Goal: Obtain resource: Obtain resource

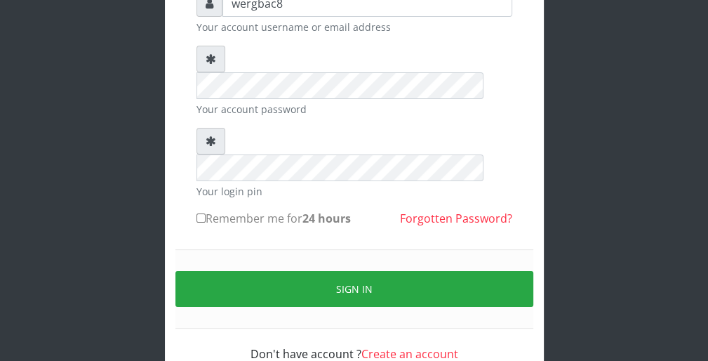
scroll to position [129, 0]
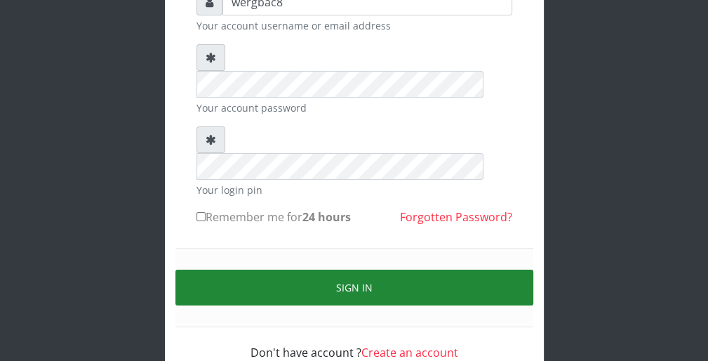
click at [485, 269] on button "Sign in" at bounding box center [354, 287] width 358 height 36
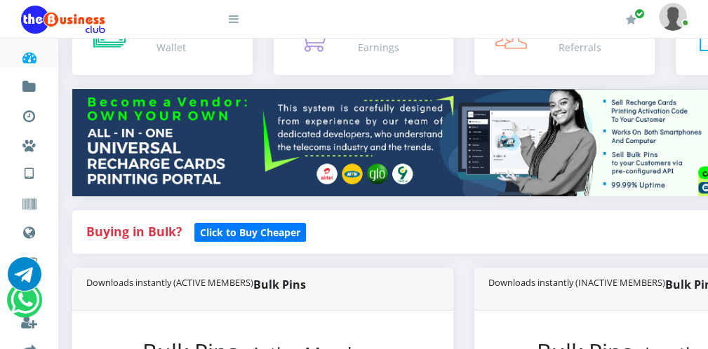
scroll to position [112, 0]
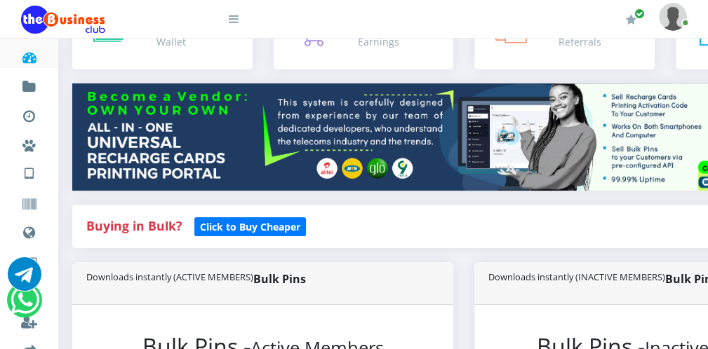
click at [674, 223] on h4 "Buying in Bulk?   Click to Buy Cheaper" at bounding box center [463, 226] width 755 height 15
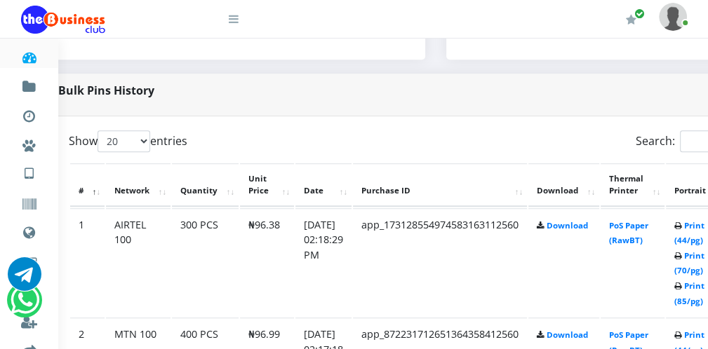
scroll to position [646, 56]
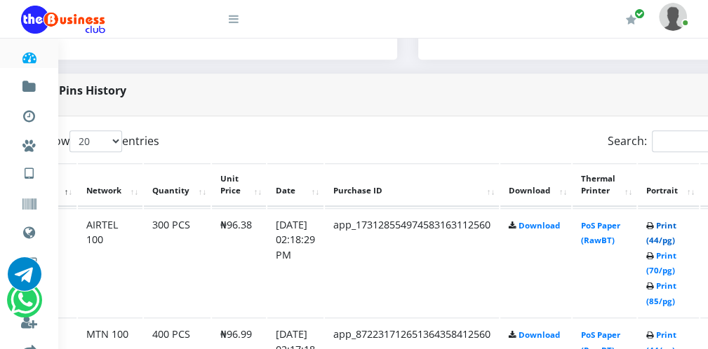
click at [670, 239] on link "Print (44/pg)" at bounding box center [661, 233] width 30 height 26
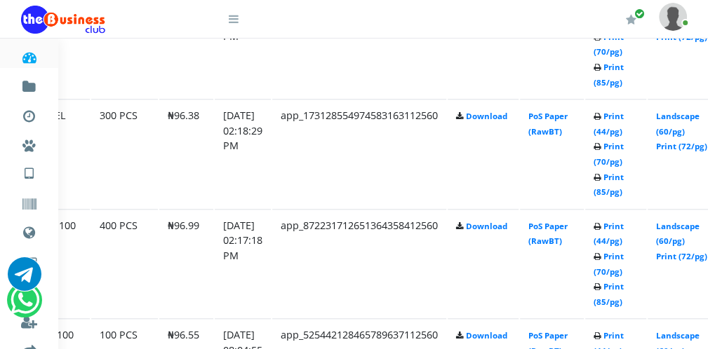
scroll to position [870, 109]
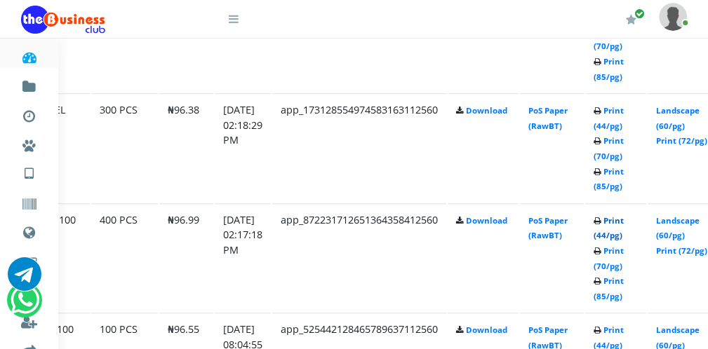
click at [615, 232] on link "Print (44/pg)" at bounding box center [609, 228] width 30 height 26
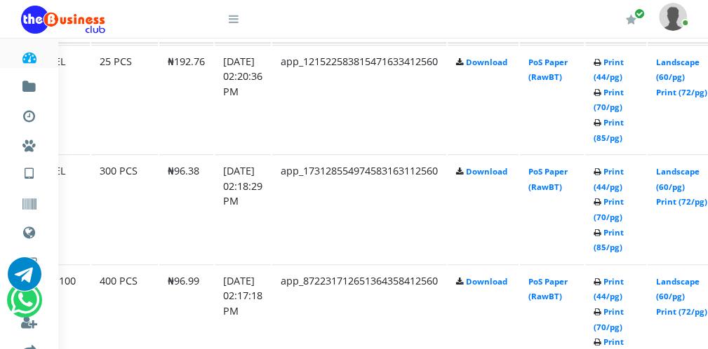
scroll to position [870, 109]
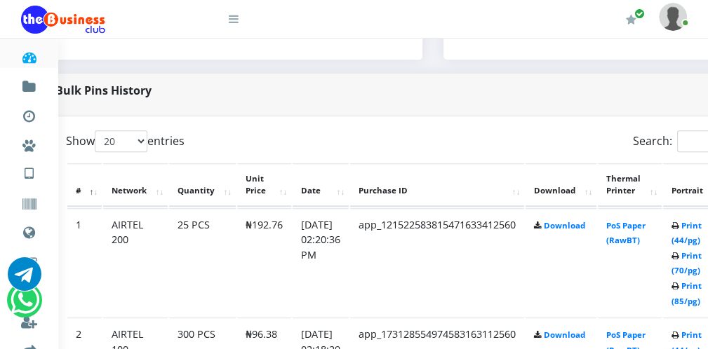
scroll to position [646, 56]
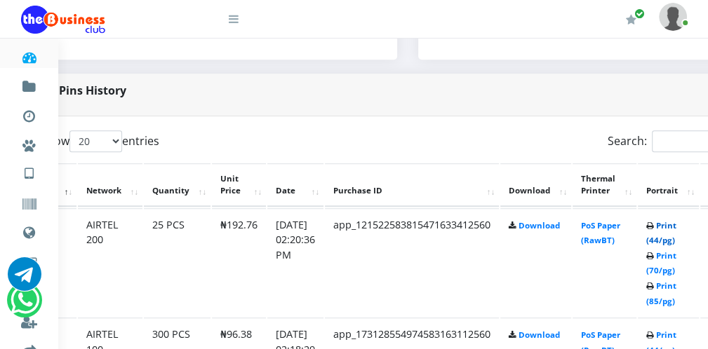
click at [669, 239] on link "Print (44/pg)" at bounding box center [661, 233] width 30 height 26
